Goal: Task Accomplishment & Management: Complete application form

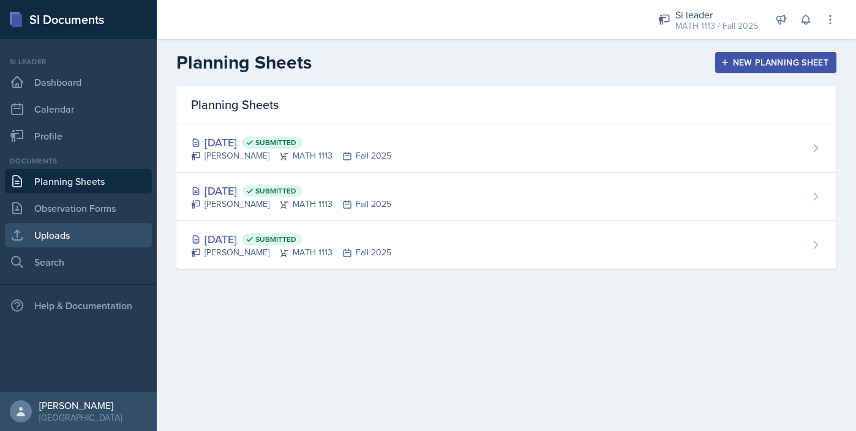
click at [61, 237] on link "Uploads" at bounding box center [78, 235] width 147 height 24
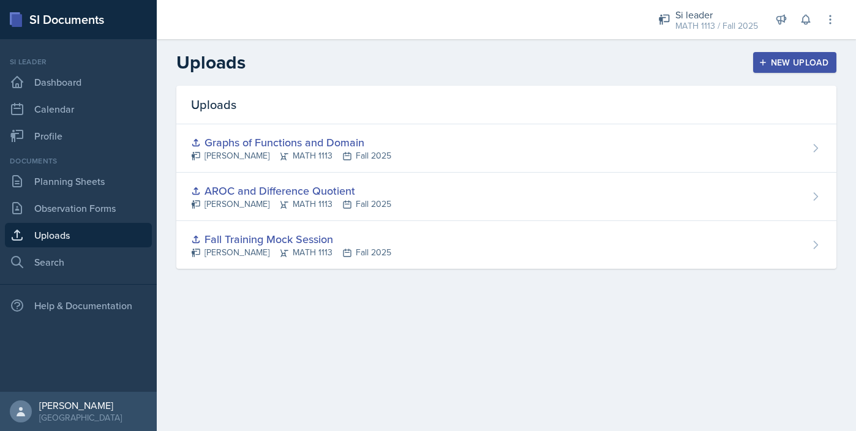
click at [767, 68] on button "New Upload" at bounding box center [795, 62] width 84 height 21
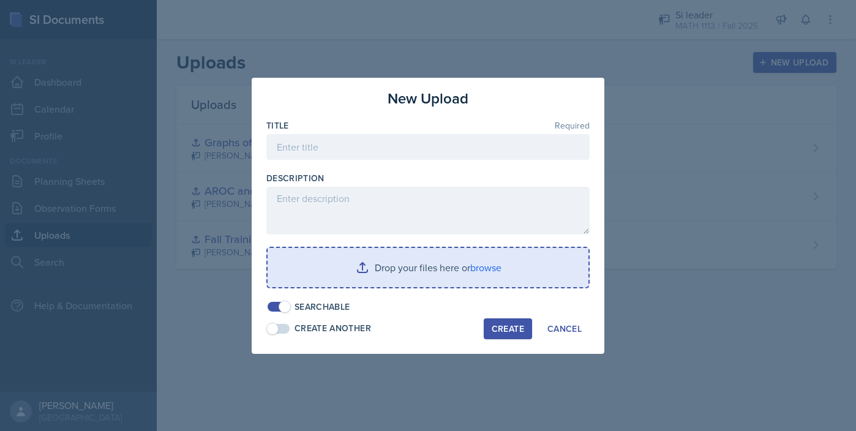
click at [427, 264] on input "file" at bounding box center [427, 267] width 321 height 39
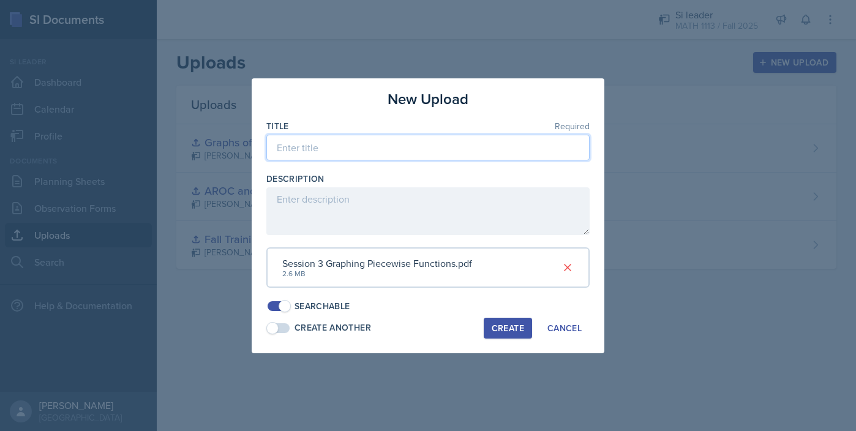
click at [434, 151] on input at bounding box center [427, 148] width 323 height 26
type input "Graphing Piecewise Functions"
click at [496, 323] on div "Create" at bounding box center [507, 328] width 32 height 10
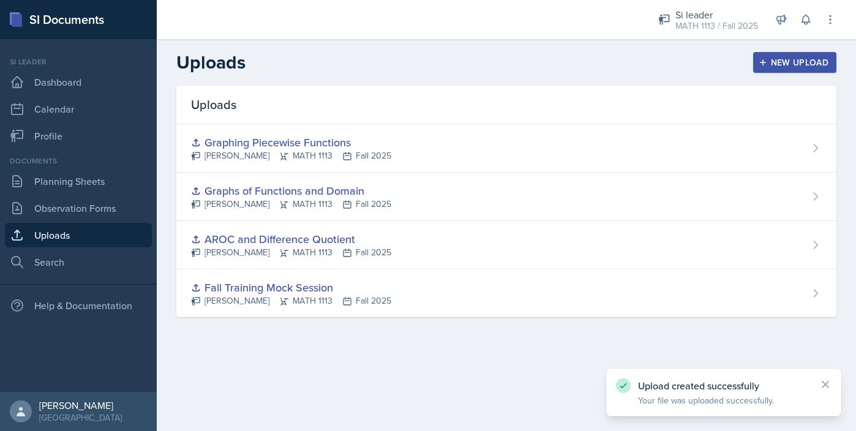
click at [764, 65] on icon "button" at bounding box center [762, 62] width 9 height 9
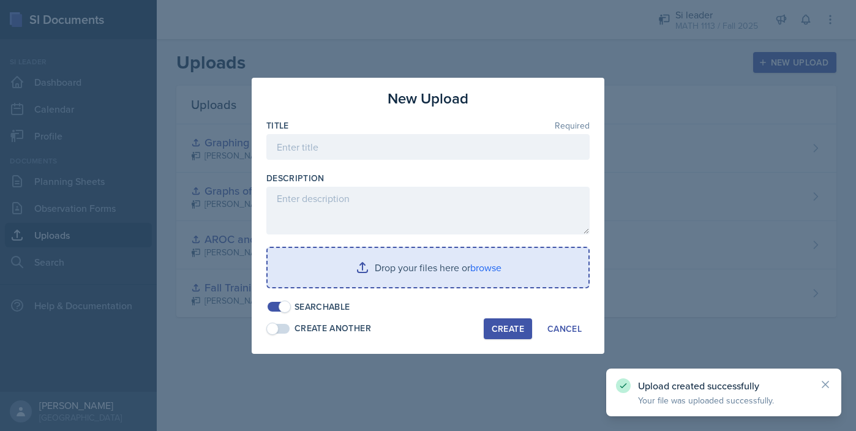
click at [486, 272] on input "file" at bounding box center [427, 267] width 321 height 39
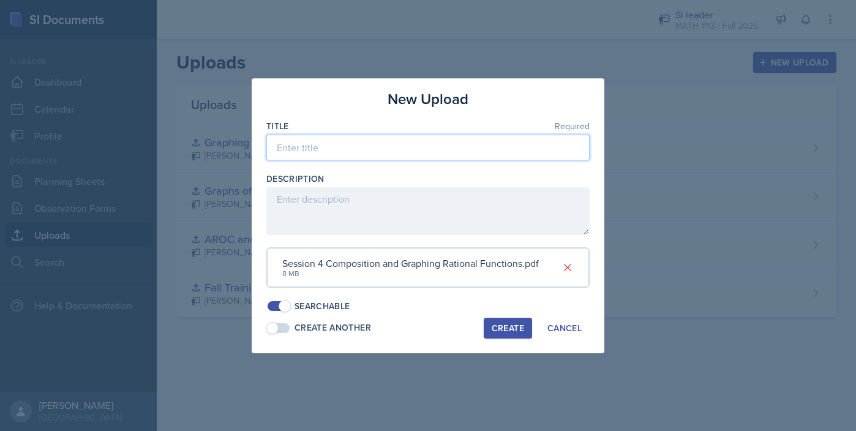
click at [359, 149] on input at bounding box center [427, 148] width 323 height 26
type input "Composition and Graphing Rational Functions"
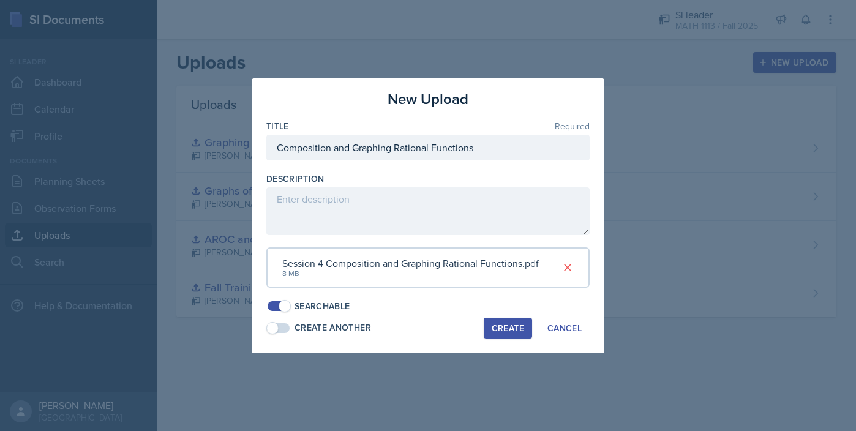
click at [347, 173] on div "Description" at bounding box center [427, 179] width 323 height 12
click at [509, 331] on div "Create" at bounding box center [507, 328] width 32 height 10
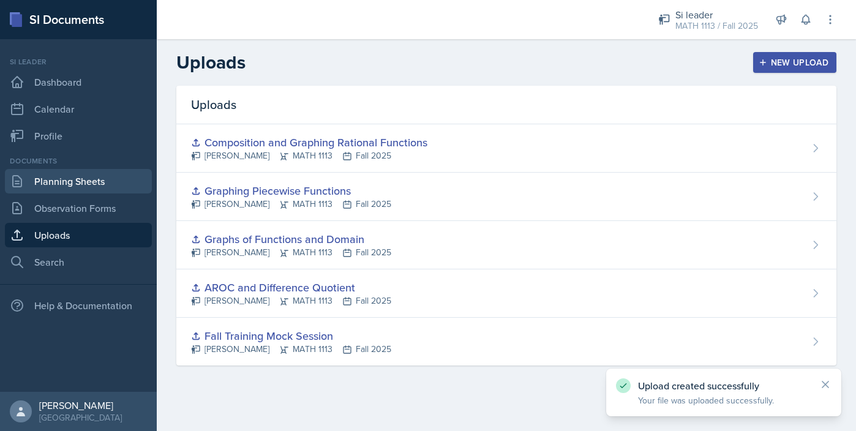
click at [75, 185] on link "Planning Sheets" at bounding box center [78, 181] width 147 height 24
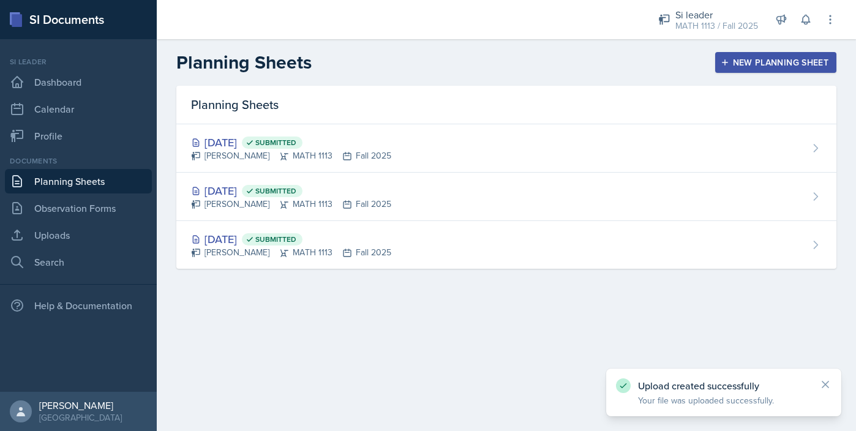
click at [741, 60] on div "New Planning Sheet" at bounding box center [775, 63] width 105 height 10
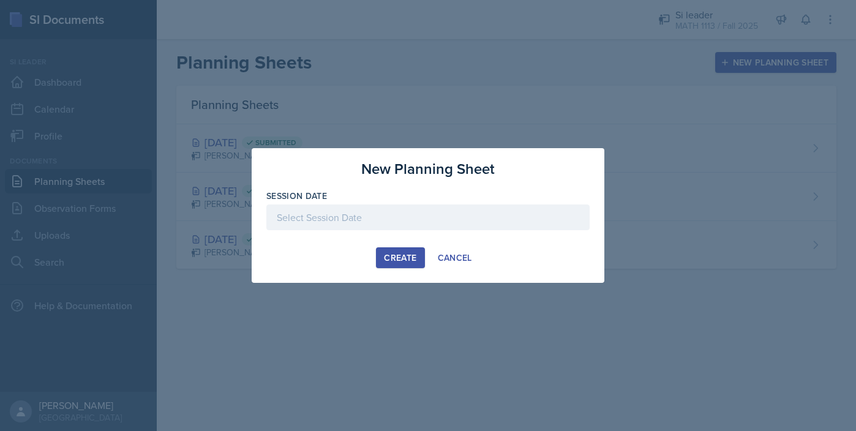
click at [477, 219] on div at bounding box center [427, 217] width 323 height 26
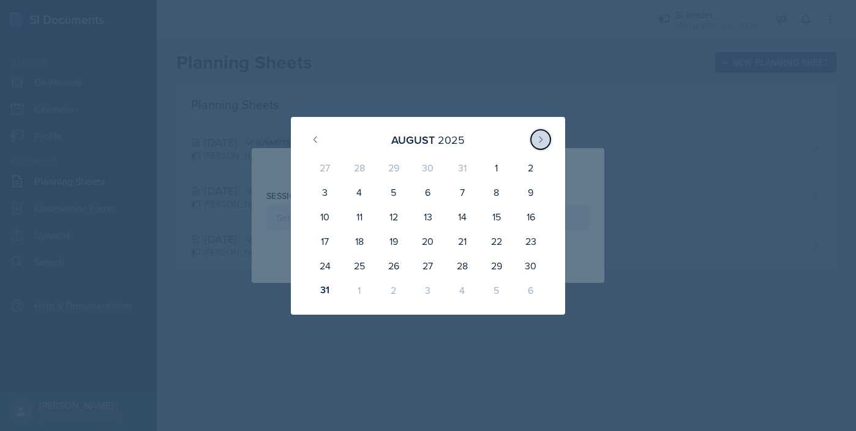
click at [542, 140] on icon at bounding box center [540, 140] width 10 height 10
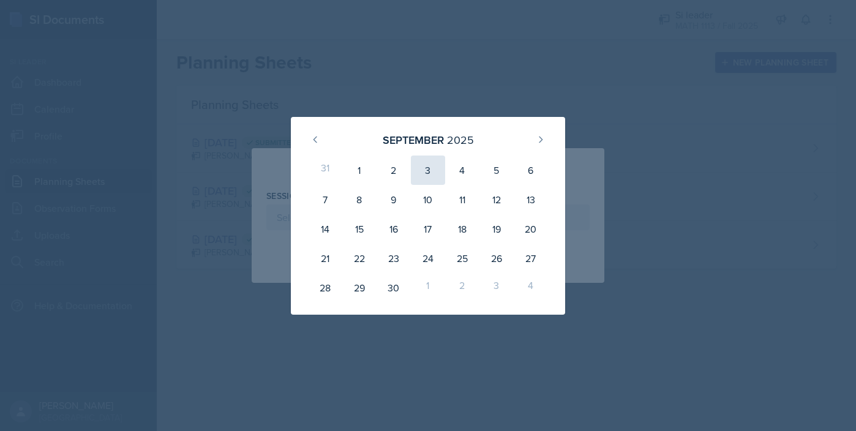
click at [420, 167] on div "3" at bounding box center [428, 169] width 34 height 29
type input "[DATE]"
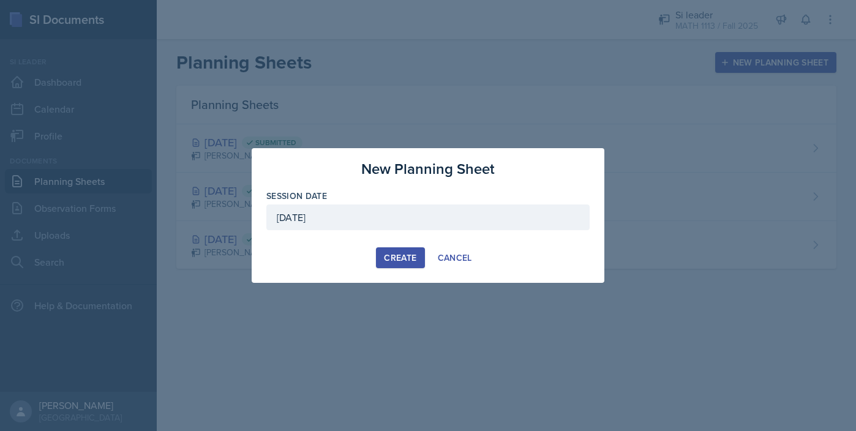
click at [401, 253] on div "Create" at bounding box center [400, 258] width 32 height 10
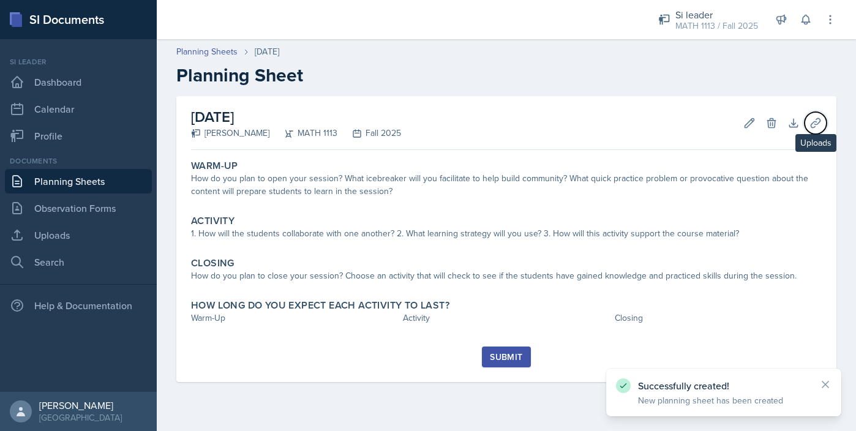
click at [816, 127] on icon at bounding box center [815, 123] width 12 height 12
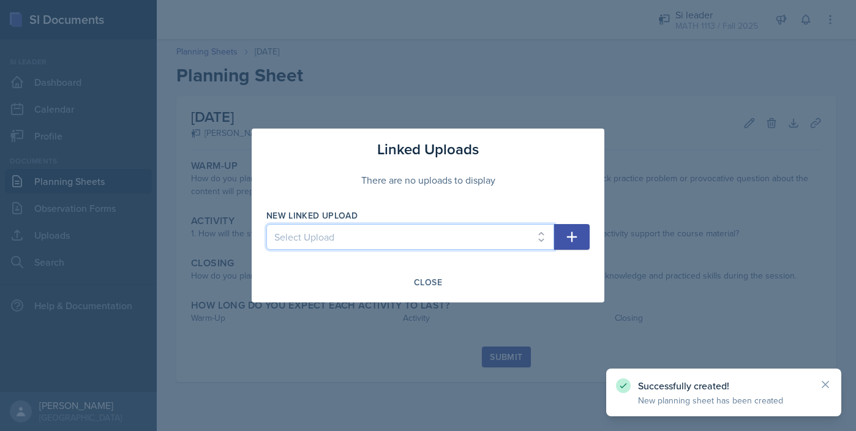
click at [521, 237] on select "Select Upload Fall Training Mock Session AROC and Difference Quotient Graphs of…" at bounding box center [410, 237] width 288 height 26
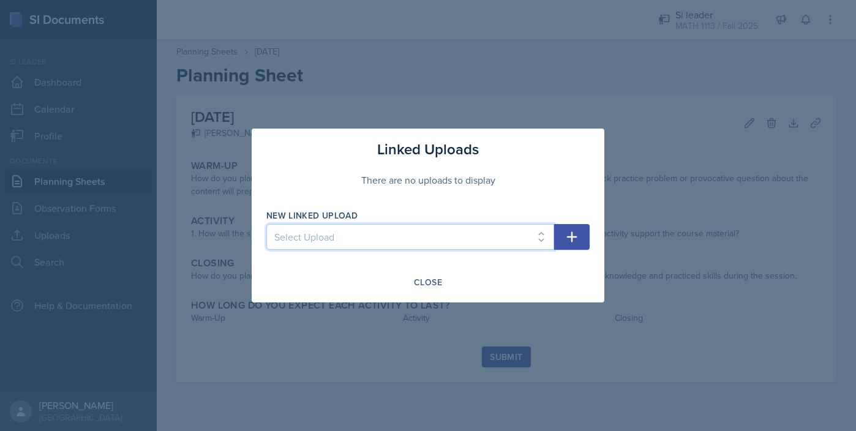
select select "99f69908-0899-4795-a09a-38e83bea9f10"
click at [266, 224] on select "Select Upload Fall Training Mock Session AROC and Difference Quotient Graphs of…" at bounding box center [410, 237] width 288 height 26
click at [565, 237] on icon "button" at bounding box center [571, 236] width 15 height 15
select select
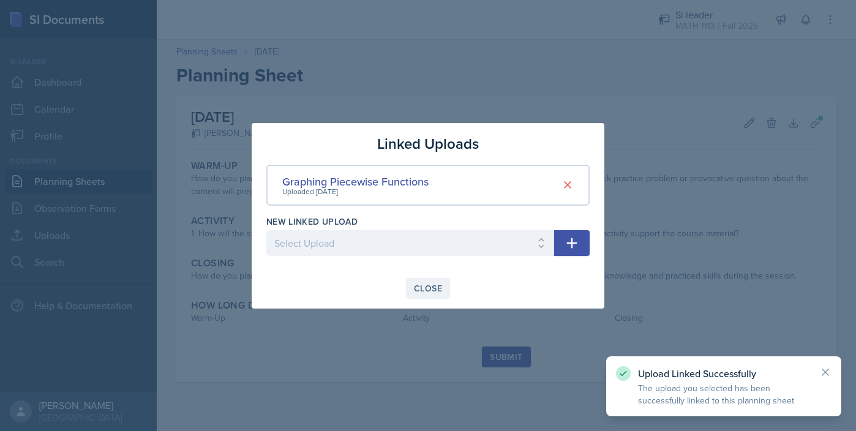
click at [424, 289] on div "Close" at bounding box center [428, 288] width 28 height 10
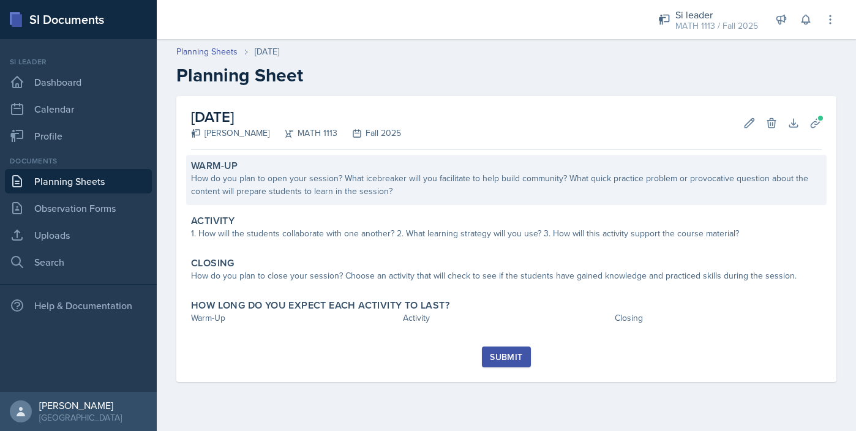
click at [368, 195] on div "How do you plan to open your session? What icebreaker will you facilitate to he…" at bounding box center [506, 185] width 630 height 26
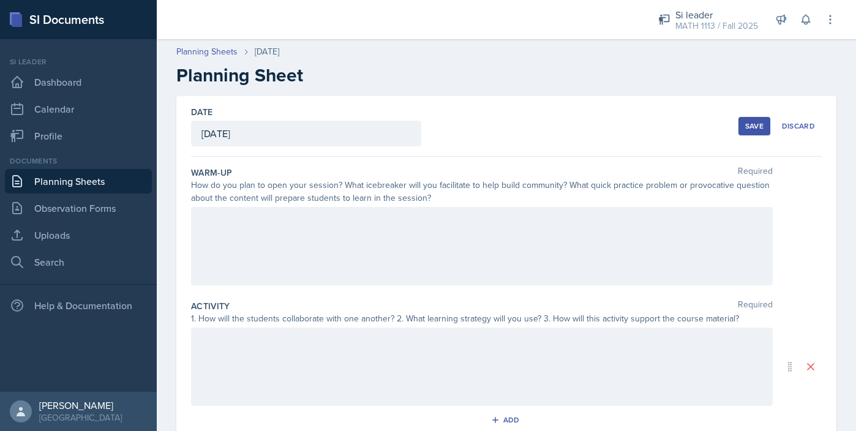
click at [345, 263] on div at bounding box center [481, 246] width 581 height 78
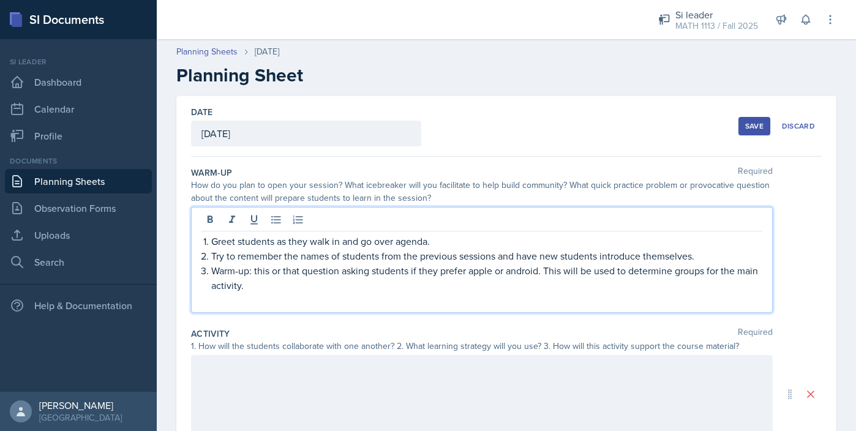
click at [336, 304] on p at bounding box center [481, 300] width 561 height 15
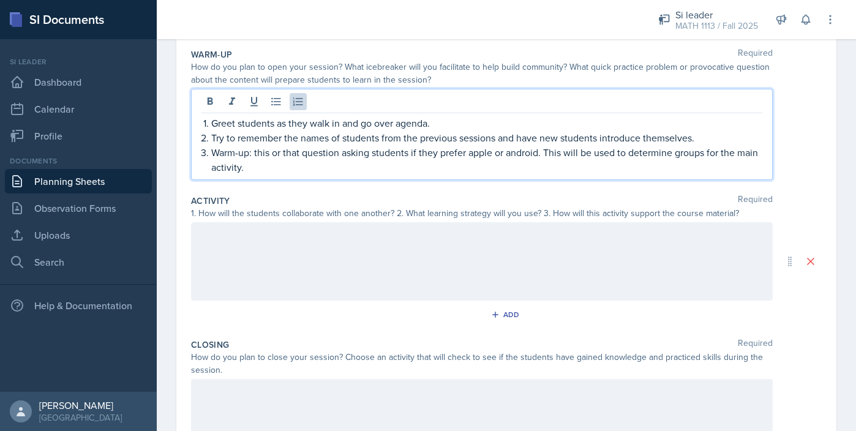
click at [252, 259] on div at bounding box center [481, 261] width 581 height 78
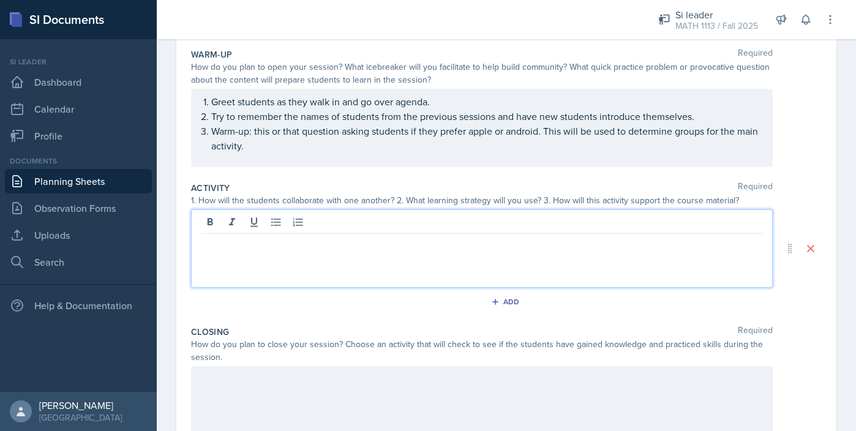
scroll to position [140, 0]
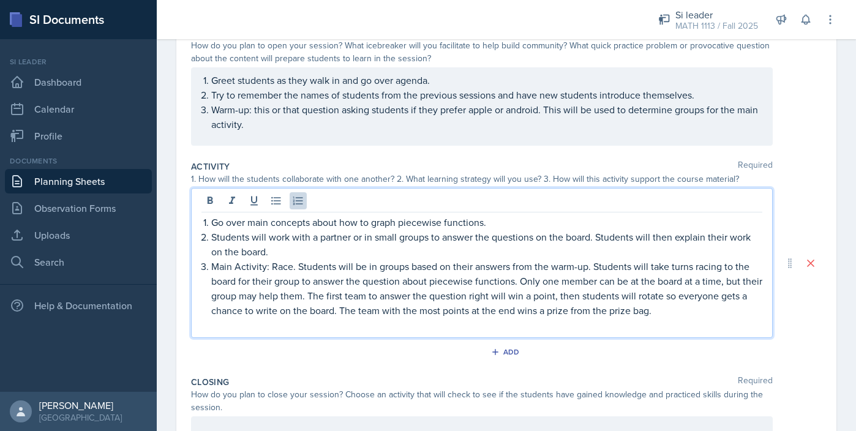
click at [275, 328] on p at bounding box center [481, 325] width 561 height 15
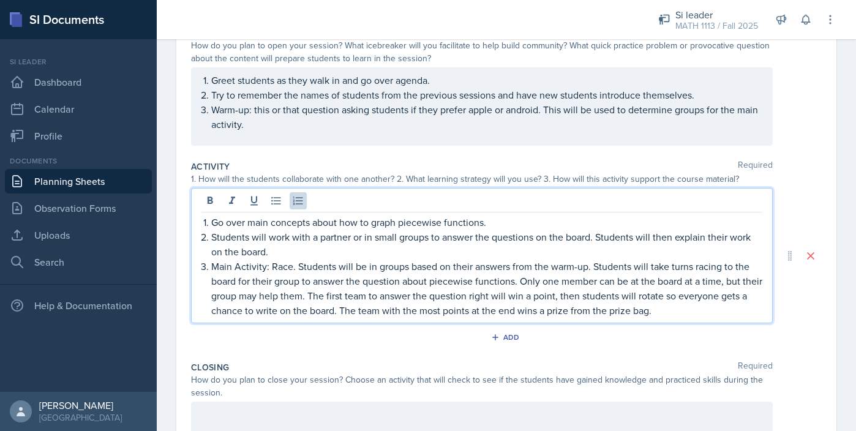
scroll to position [305, 0]
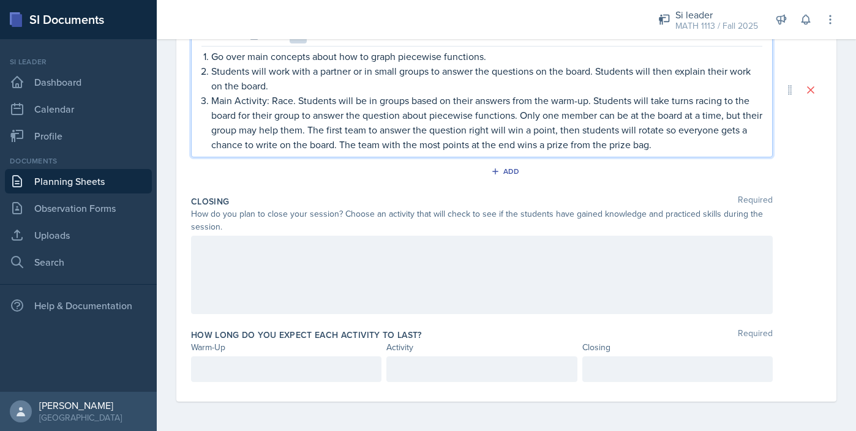
click at [417, 242] on div at bounding box center [481, 275] width 581 height 78
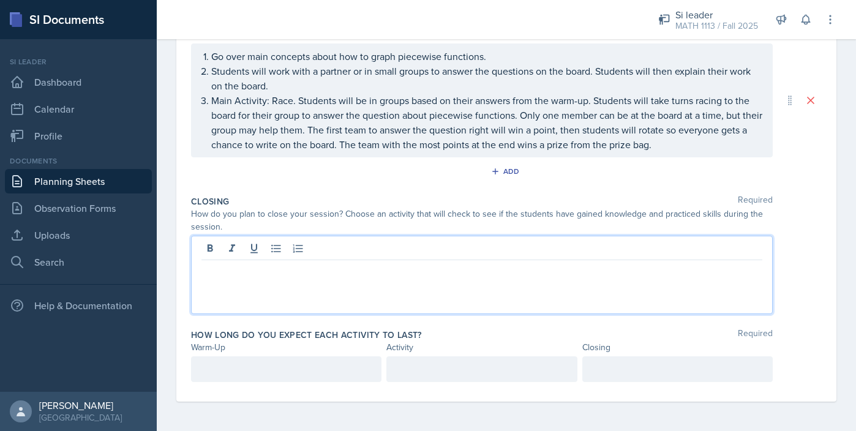
scroll to position [284, 0]
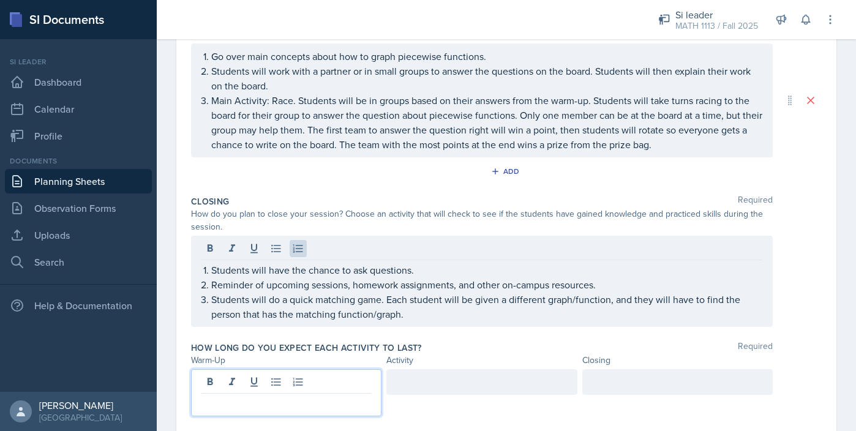
click at [341, 381] on div at bounding box center [286, 392] width 190 height 47
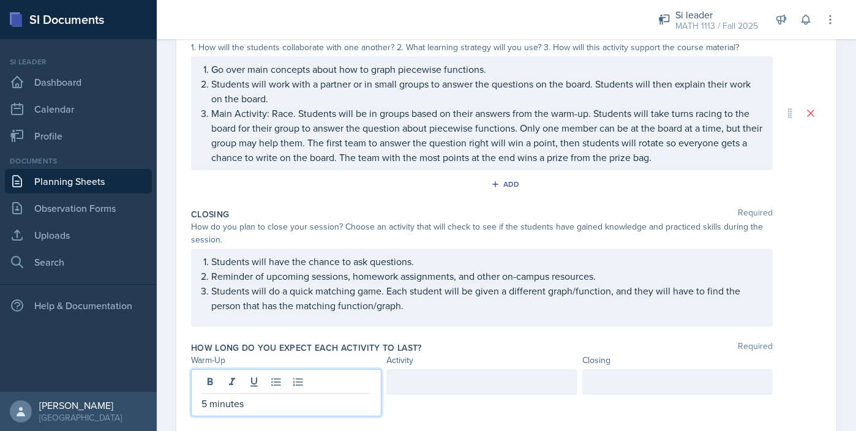
click at [460, 381] on div at bounding box center [481, 382] width 190 height 26
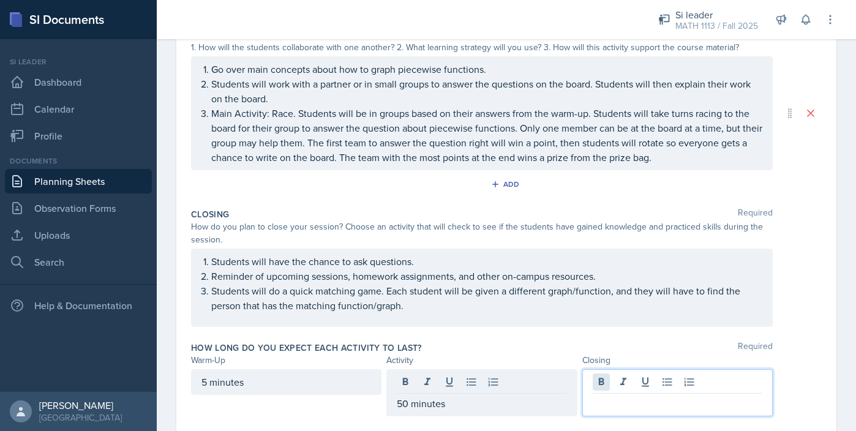
click at [602, 386] on div at bounding box center [677, 392] width 190 height 47
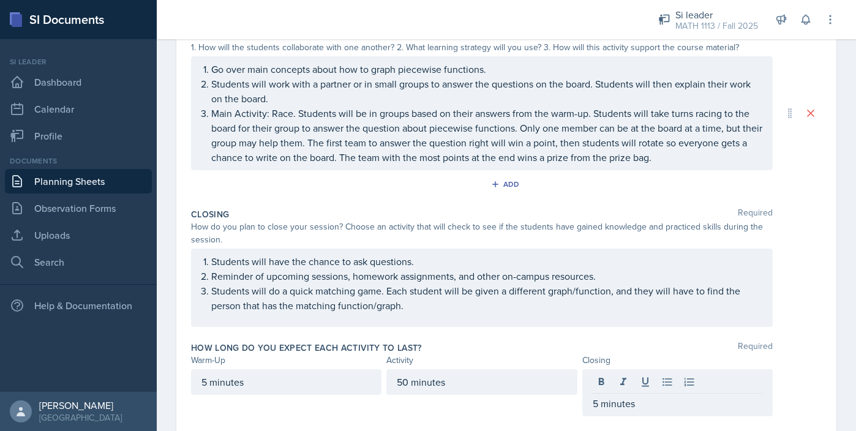
click at [519, 348] on div "How long do you expect each activity to last? Required" at bounding box center [506, 347] width 630 height 12
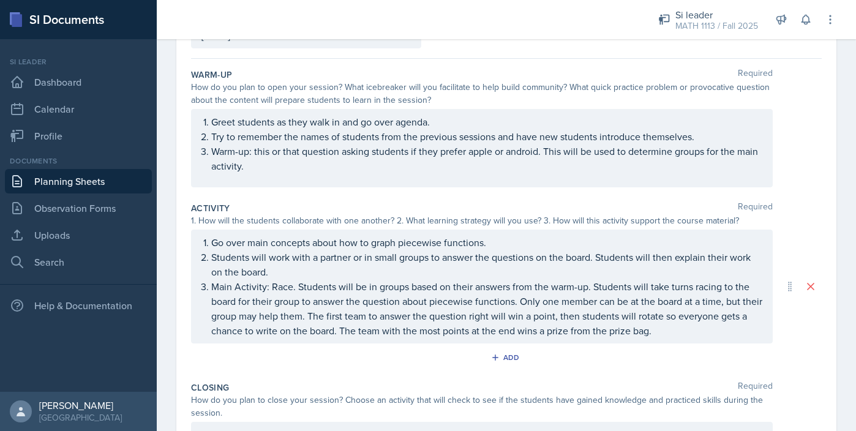
scroll to position [0, 0]
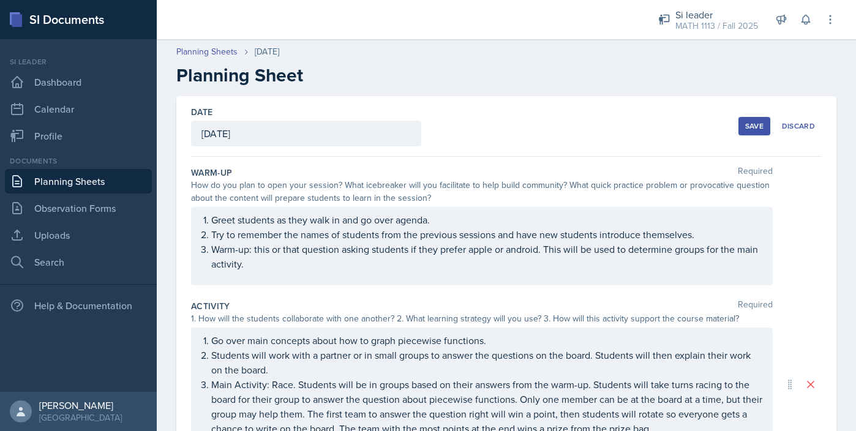
click at [748, 127] on div "Save" at bounding box center [754, 126] width 18 height 10
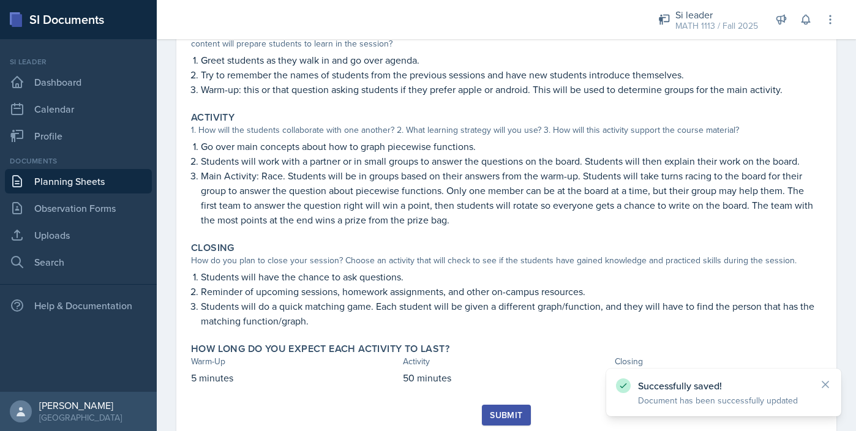
scroll to position [186, 0]
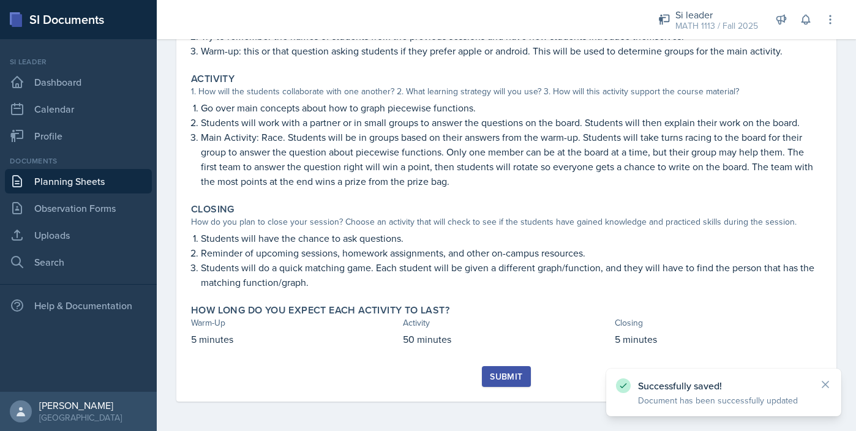
click at [499, 379] on div "Submit" at bounding box center [506, 376] width 32 height 10
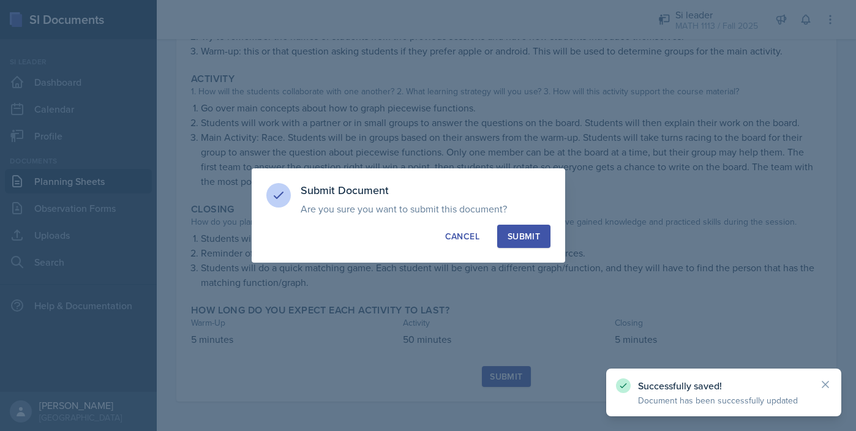
click at [540, 231] on button "Submit" at bounding box center [523, 236] width 53 height 23
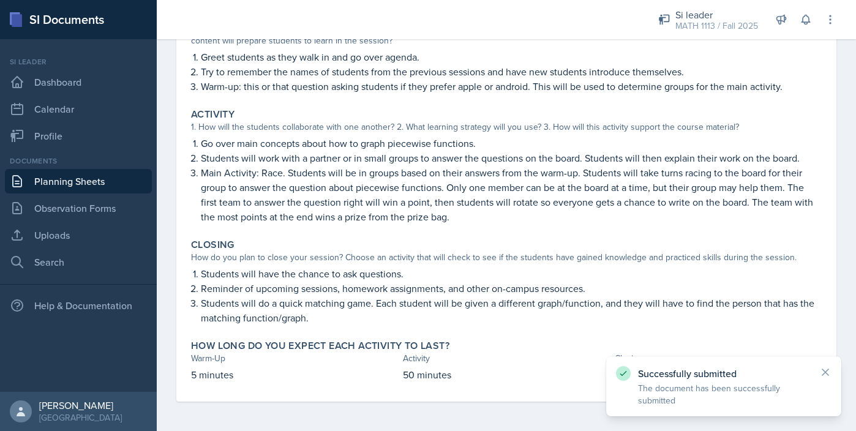
scroll to position [0, 0]
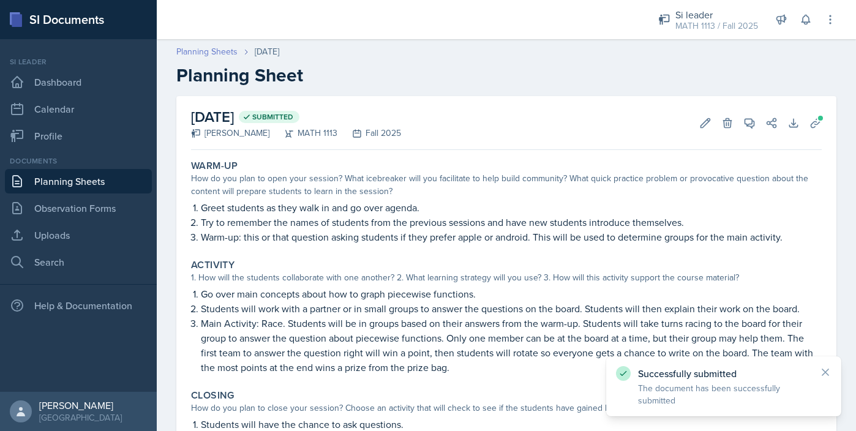
click at [211, 51] on link "Planning Sheets" at bounding box center [206, 51] width 61 height 13
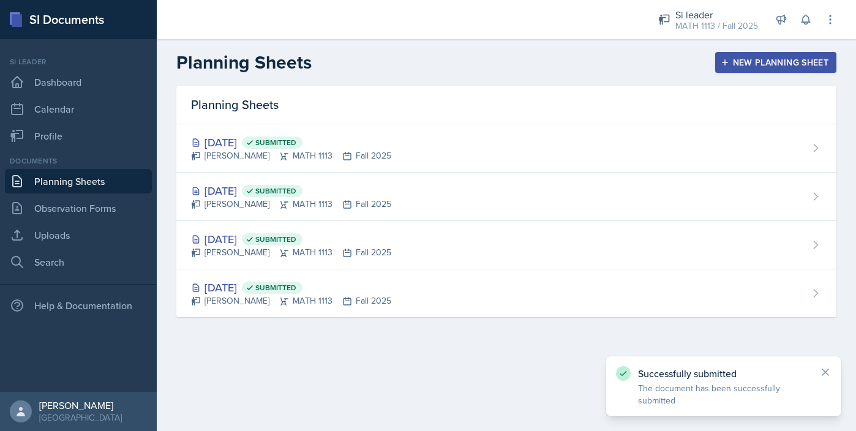
click at [737, 64] on div "New Planning Sheet" at bounding box center [775, 63] width 105 height 10
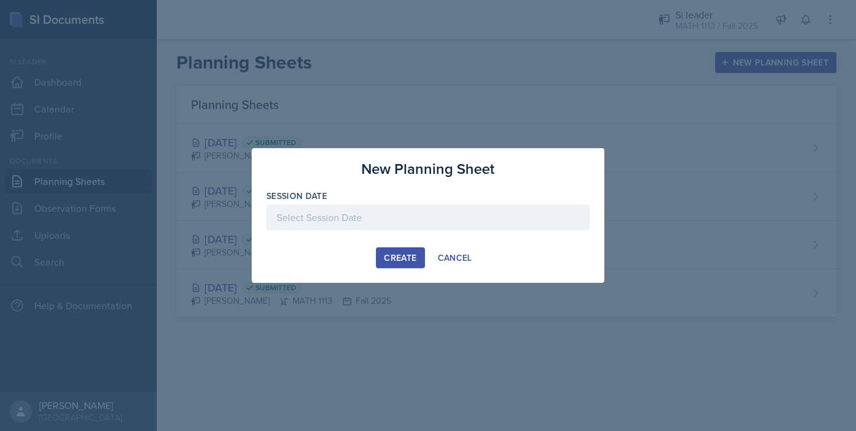
click at [431, 224] on div at bounding box center [427, 217] width 323 height 26
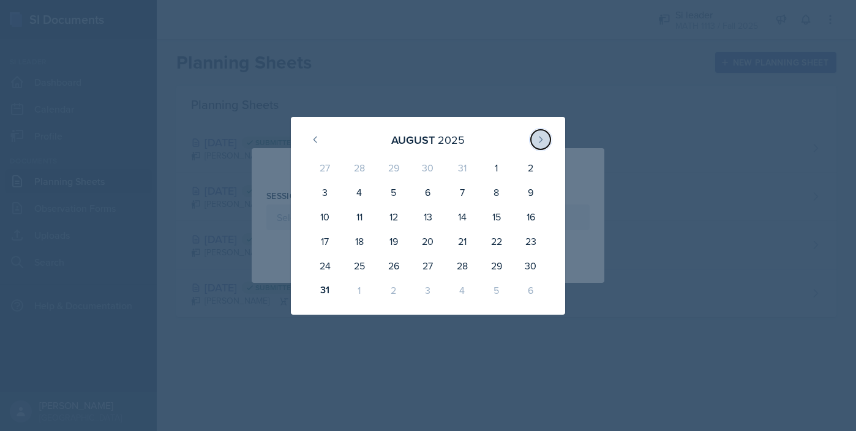
click at [541, 133] on button at bounding box center [541, 140] width 20 height 20
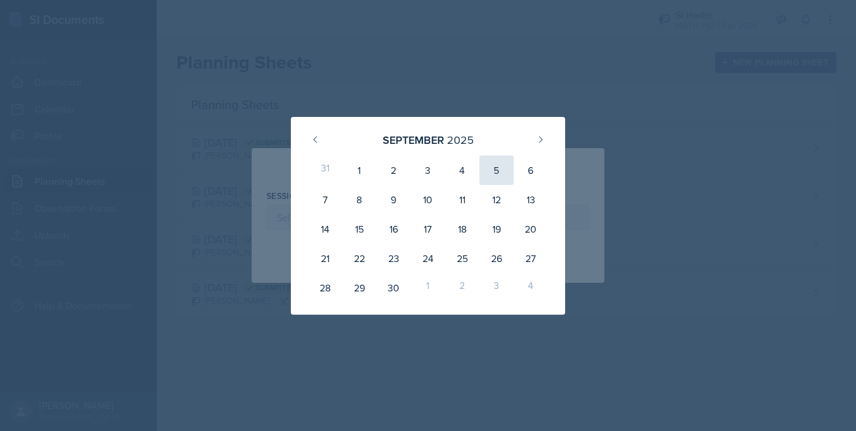
click at [494, 168] on div "5" at bounding box center [496, 169] width 34 height 29
type input "[DATE]"
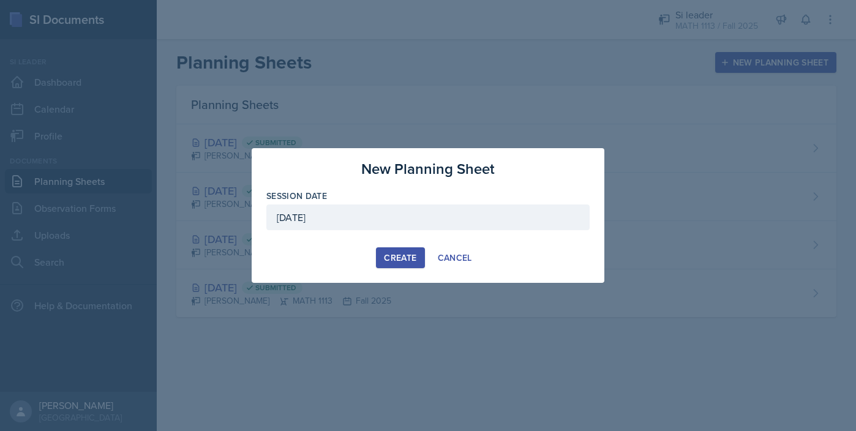
click at [397, 256] on div "Create" at bounding box center [400, 258] width 32 height 10
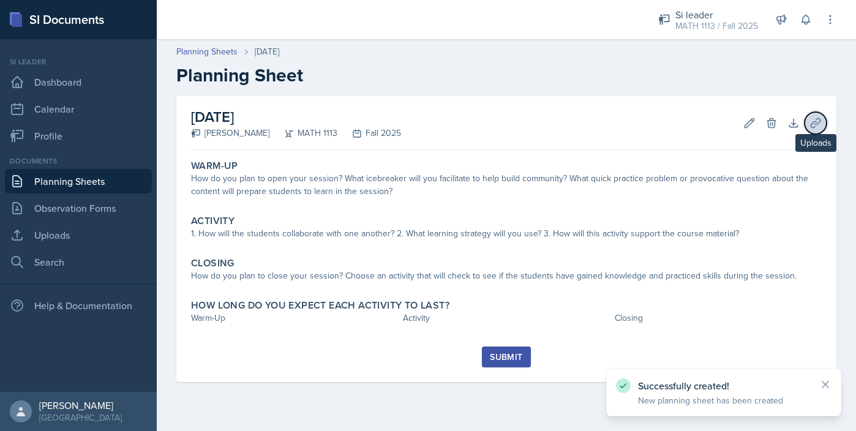
click at [819, 122] on icon at bounding box center [815, 123] width 12 height 12
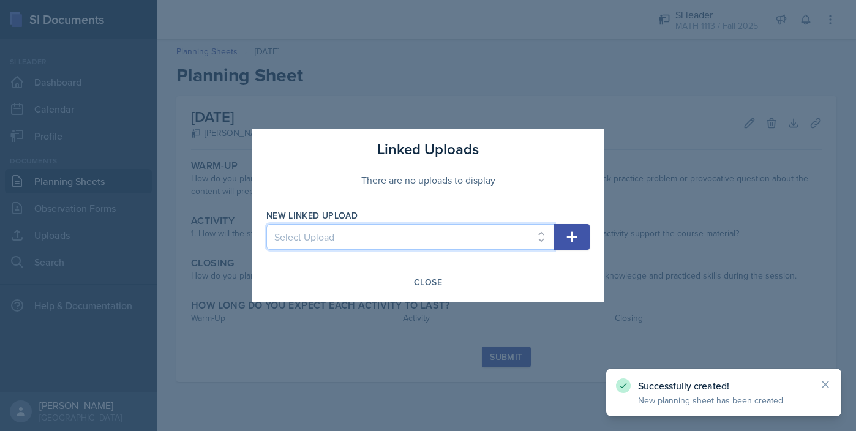
click at [542, 225] on select "Select Upload Fall Training Mock Session AROC and Difference Quotient Graphs of…" at bounding box center [410, 237] width 288 height 26
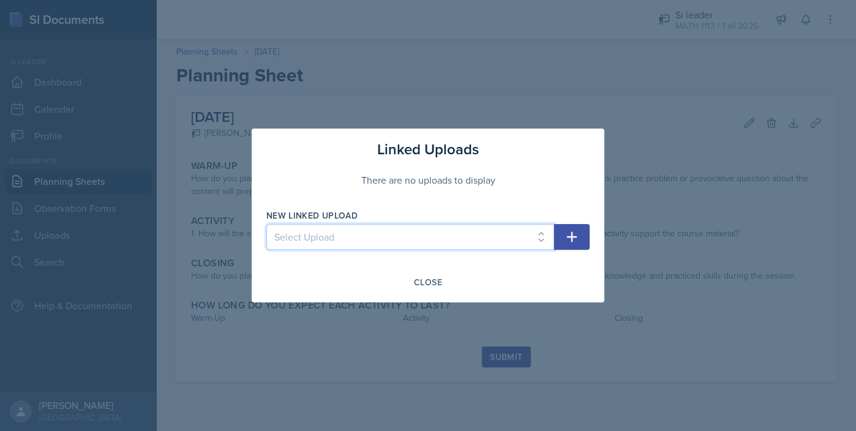
select select "8e21e234-b4b9-4d3b-bd5c-51dbdf8303f4"
click at [266, 224] on select "Select Upload Fall Training Mock Session AROC and Difference Quotient Graphs of…" at bounding box center [410, 237] width 288 height 26
click at [581, 236] on button "button" at bounding box center [571, 237] width 35 height 26
select select
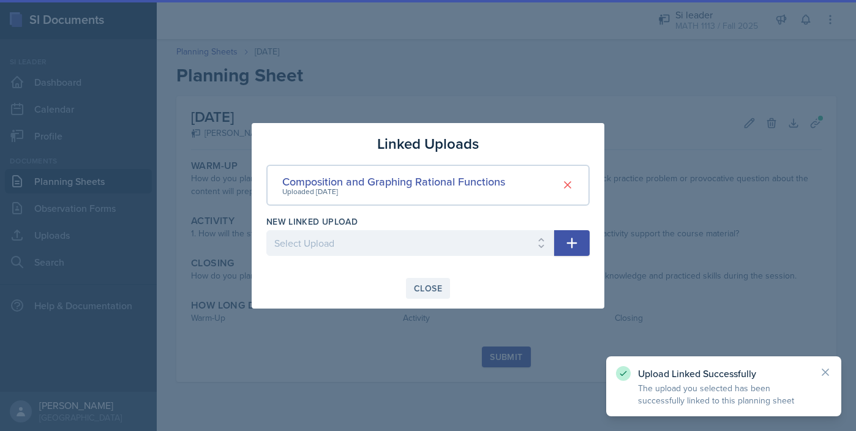
click at [431, 279] on button "Close" at bounding box center [428, 288] width 44 height 21
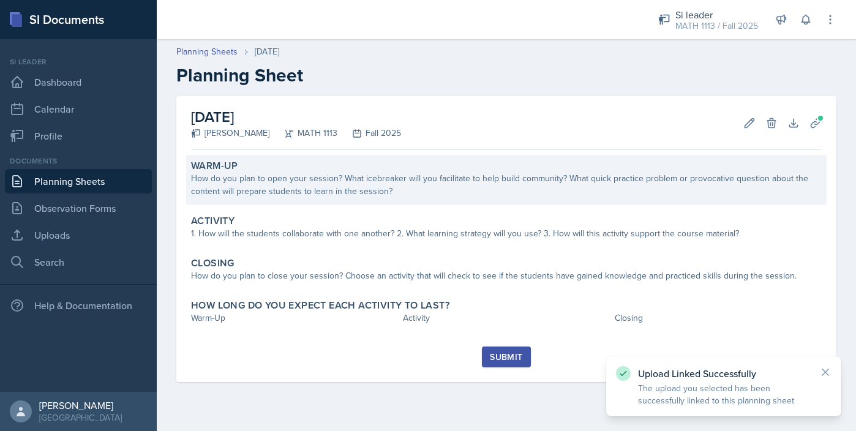
click at [302, 195] on div "How do you plan to open your session? What icebreaker will you facilitate to he…" at bounding box center [506, 185] width 630 height 26
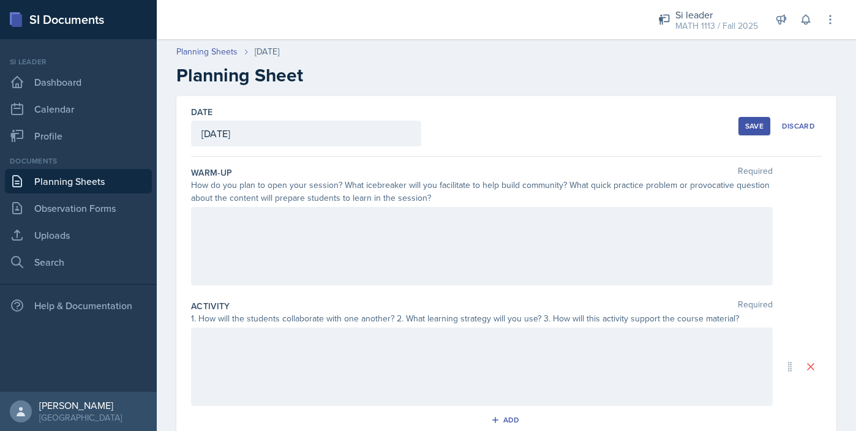
click at [516, 226] on div at bounding box center [481, 246] width 581 height 78
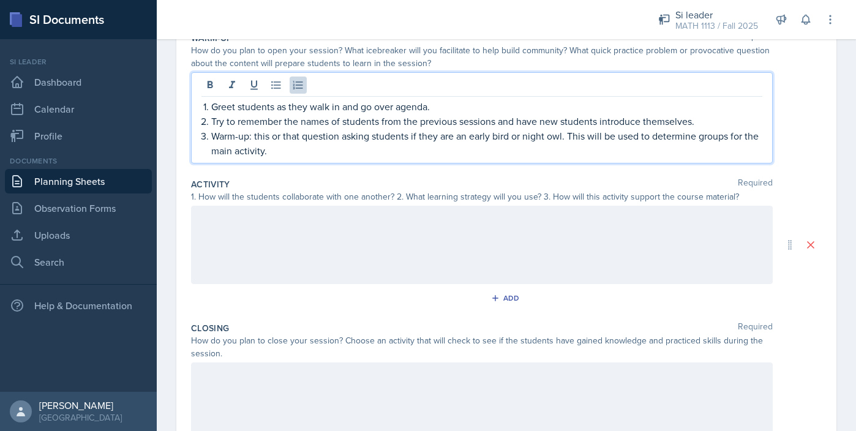
click at [288, 245] on div at bounding box center [481, 245] width 581 height 78
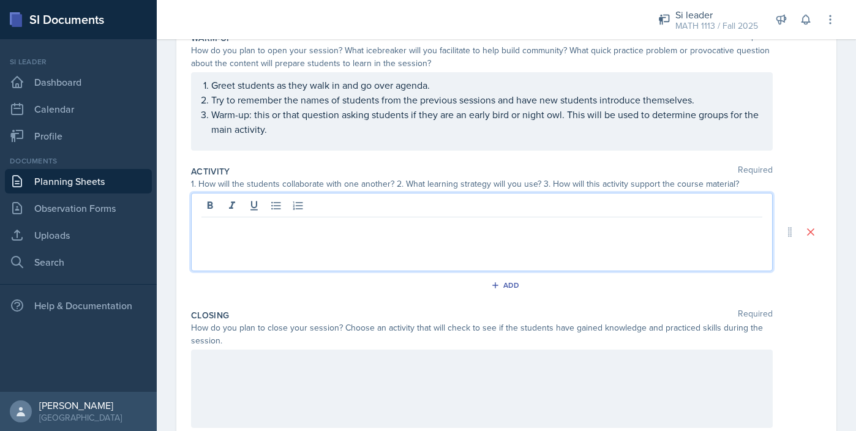
scroll to position [156, 0]
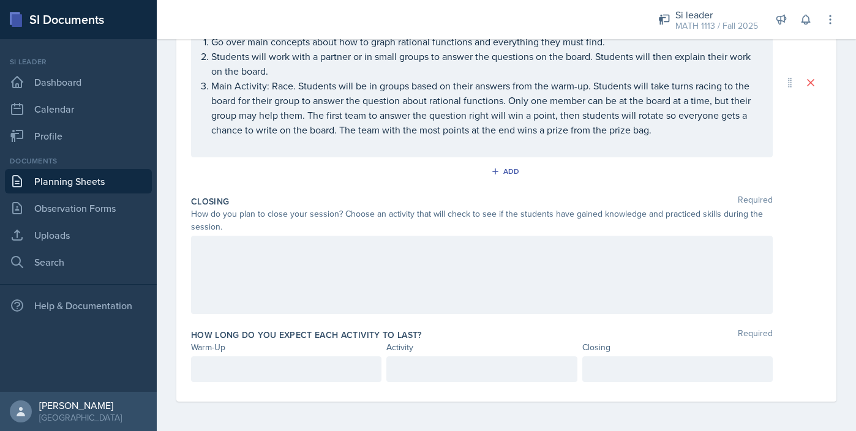
click at [308, 272] on div at bounding box center [481, 275] width 581 height 78
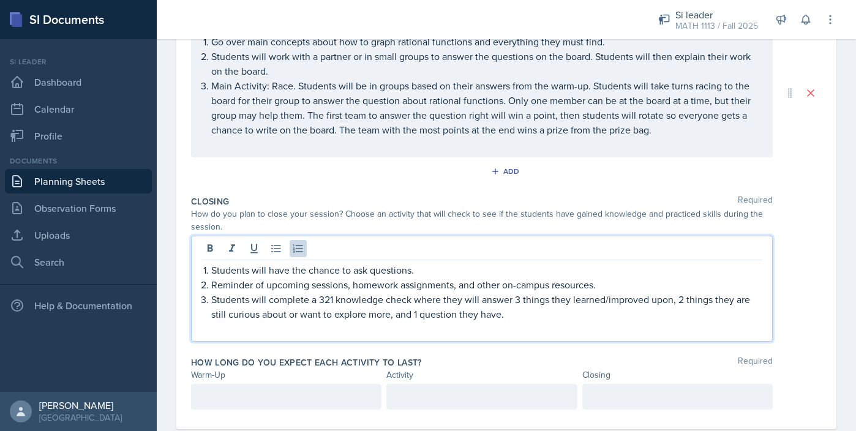
scroll to position [320, 0]
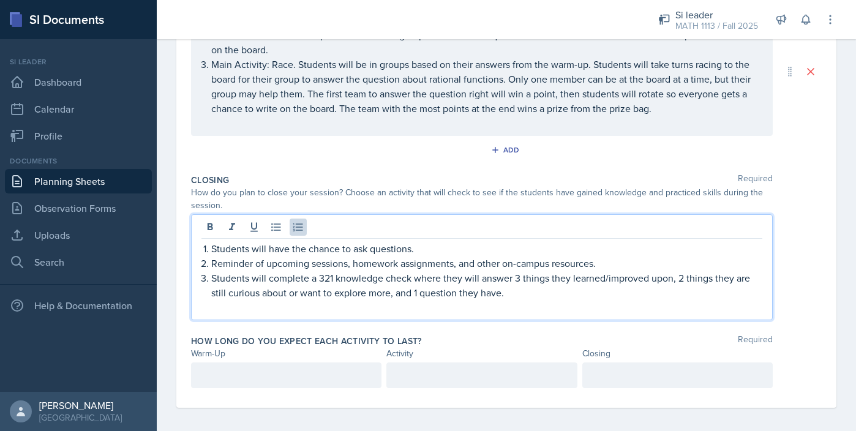
click at [330, 371] on div at bounding box center [286, 375] width 190 height 26
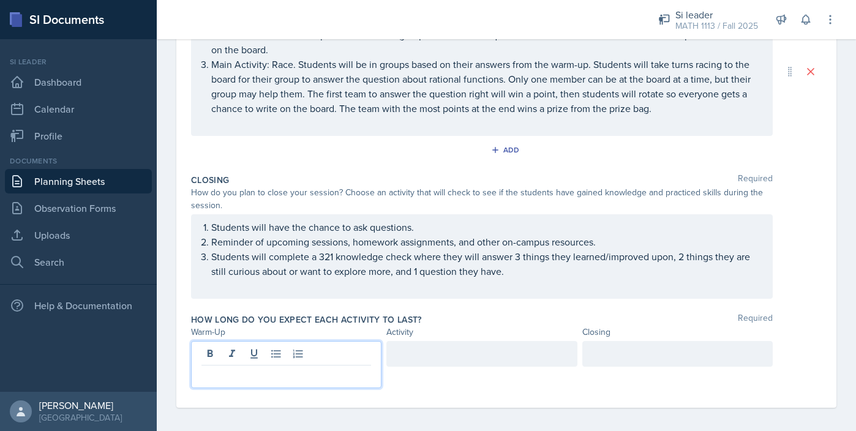
scroll to position [299, 0]
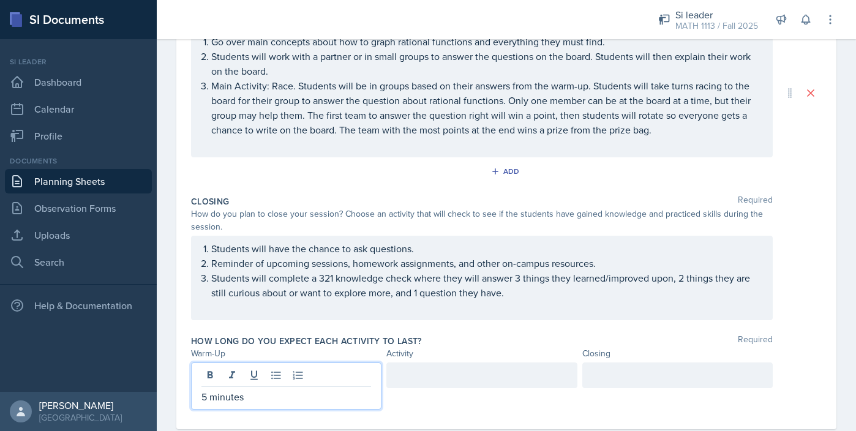
click at [464, 376] on div at bounding box center [481, 375] width 190 height 26
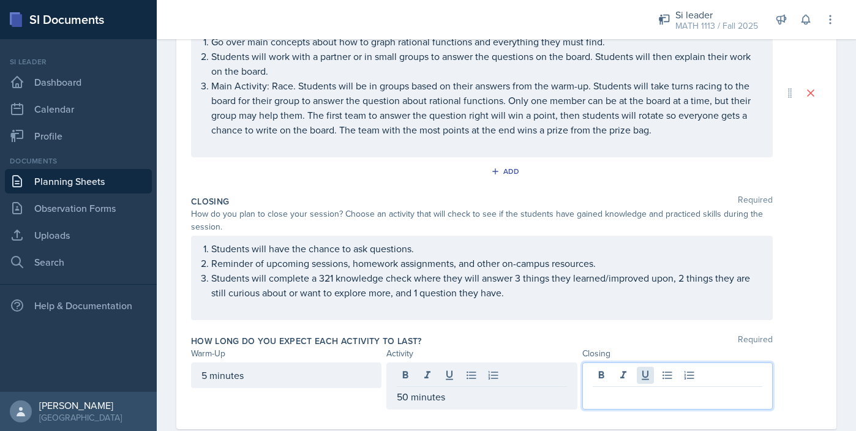
click at [637, 379] on div at bounding box center [677, 385] width 190 height 47
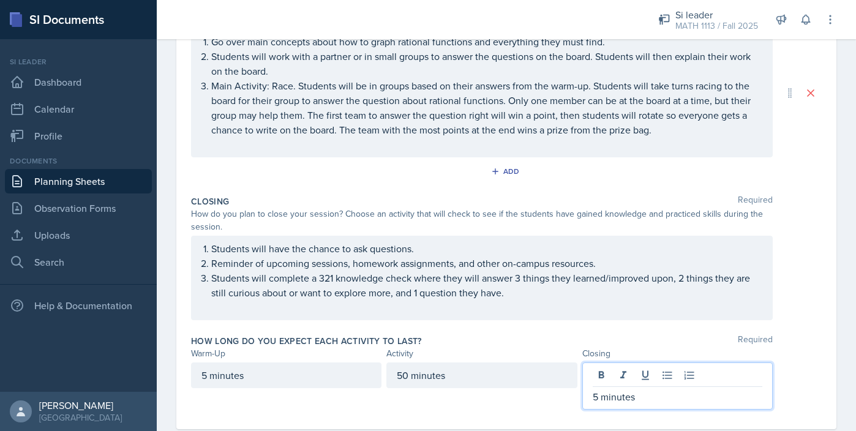
click at [529, 341] on div "How long do you expect each activity to last? Required" at bounding box center [506, 341] width 630 height 12
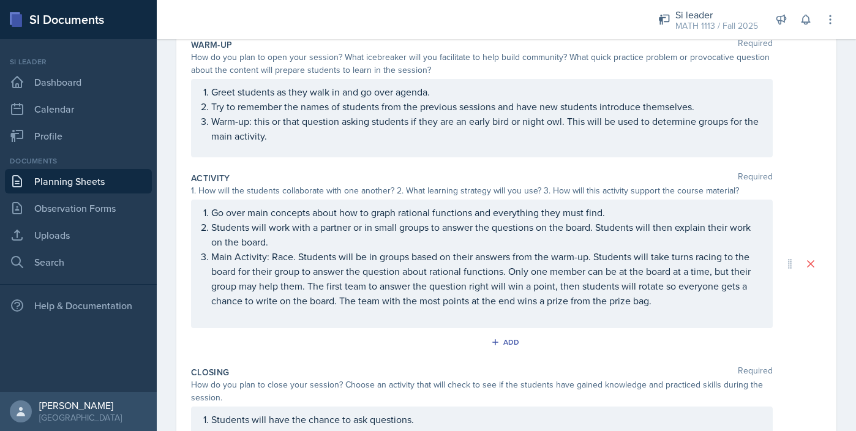
scroll to position [0, 0]
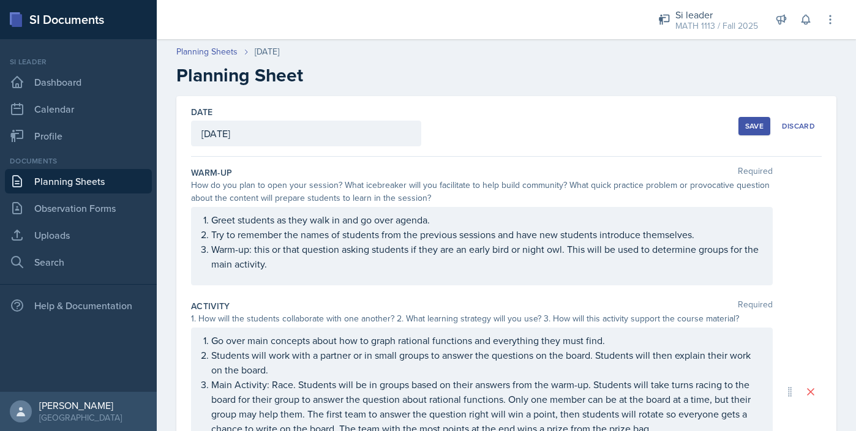
click at [756, 125] on div "Save" at bounding box center [754, 126] width 18 height 10
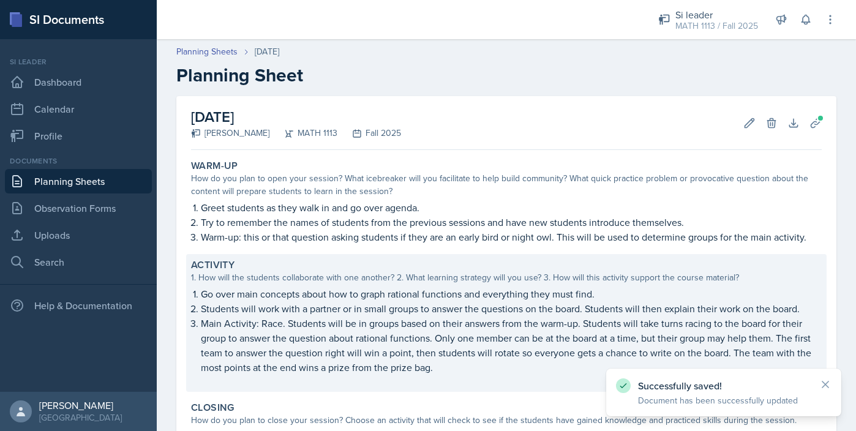
scroll to position [211, 0]
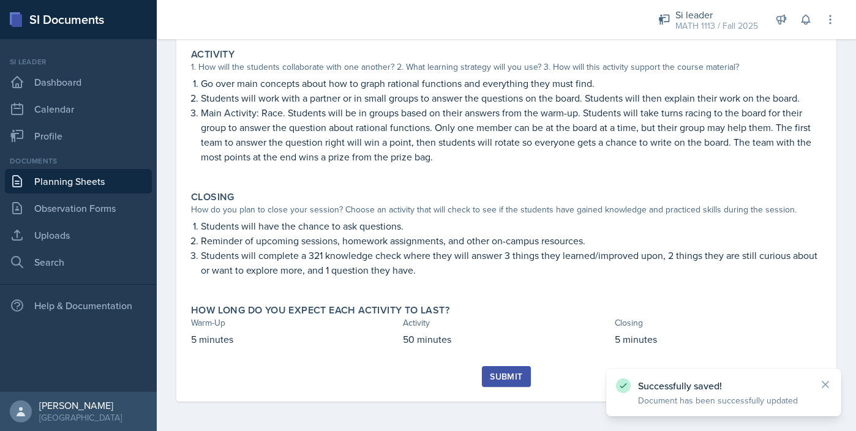
click at [499, 385] on button "Submit" at bounding box center [506, 376] width 48 height 21
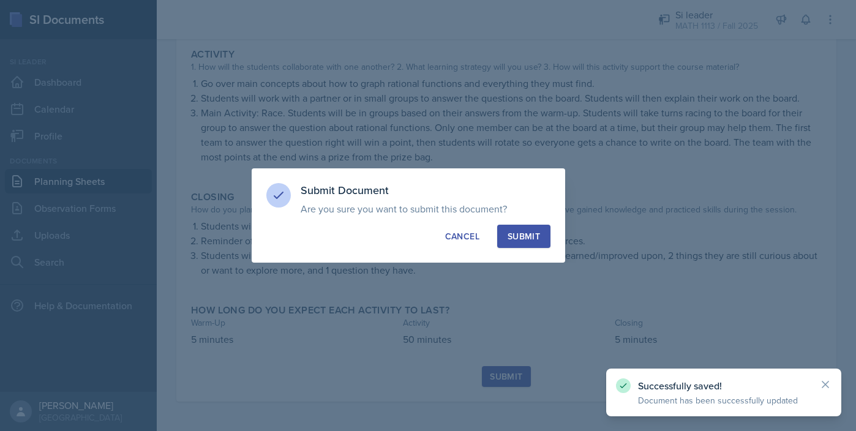
click at [535, 228] on button "Submit" at bounding box center [523, 236] width 53 height 23
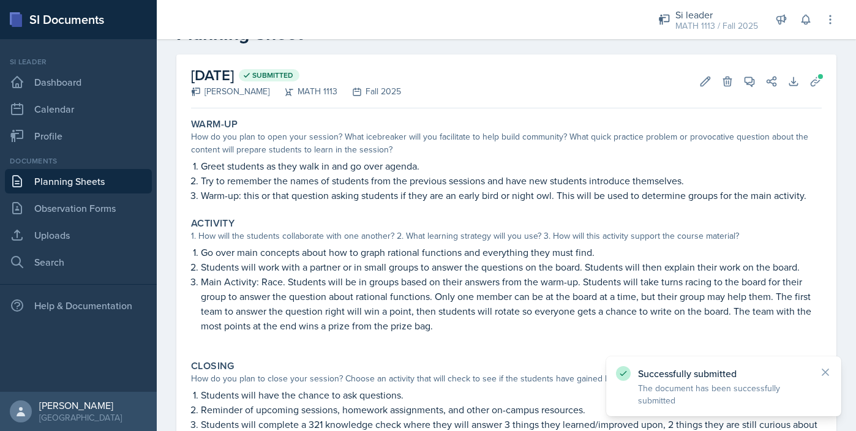
scroll to position [0, 0]
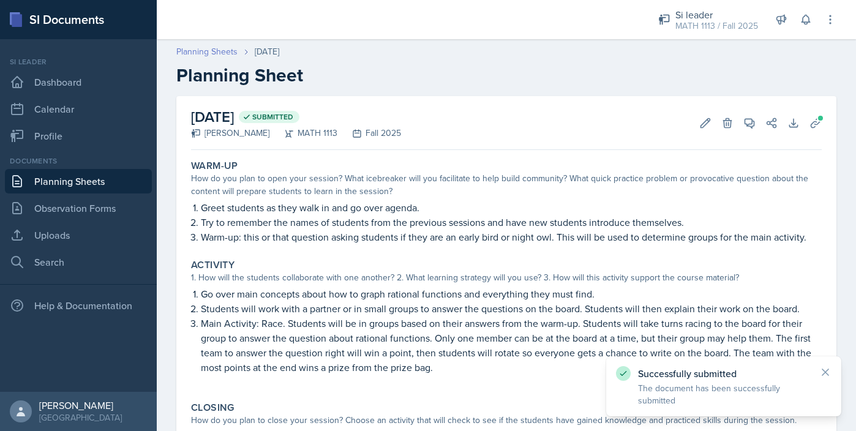
click at [223, 53] on link "Planning Sheets" at bounding box center [206, 51] width 61 height 13
